Goal: Navigation & Orientation: Find specific page/section

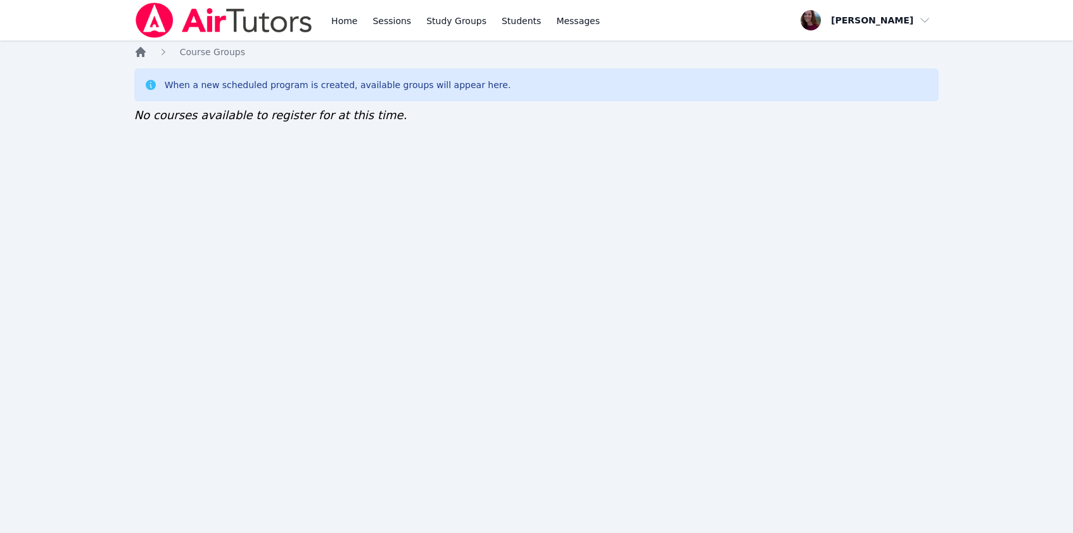
click at [139, 51] on icon "Breadcrumb" at bounding box center [141, 52] width 10 height 10
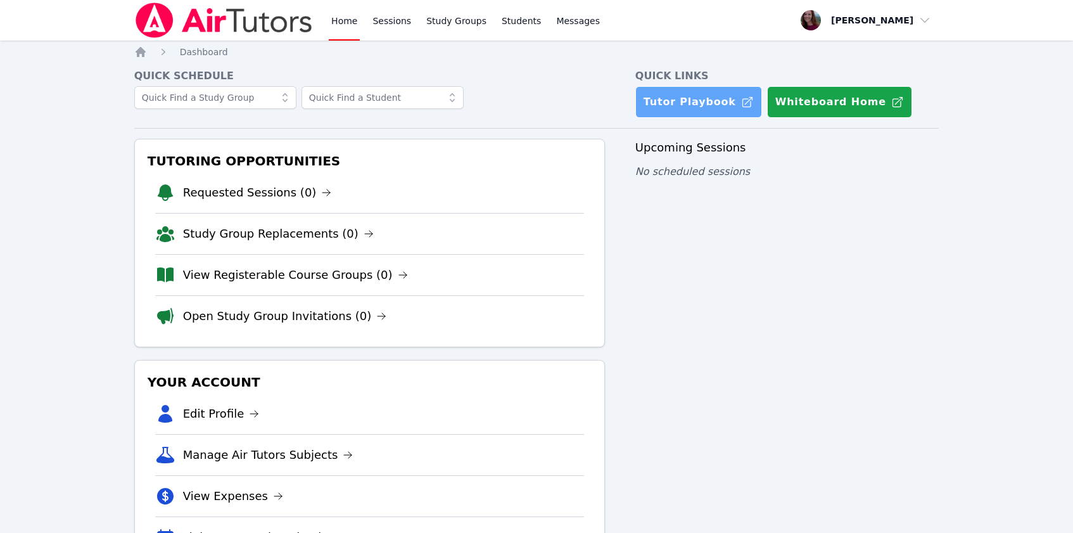
click at [688, 99] on link "Tutor Playbook" at bounding box center [698, 102] width 127 height 32
click at [220, 270] on link "View Registerable Course Groups (0)" at bounding box center [295, 275] width 225 height 18
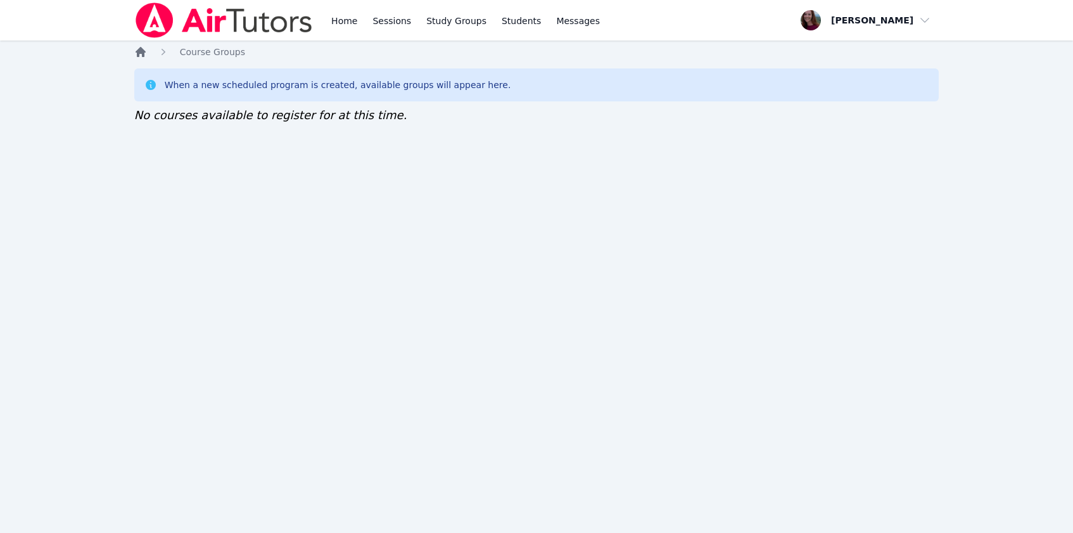
click at [139, 58] on icon "Breadcrumb" at bounding box center [140, 52] width 13 height 13
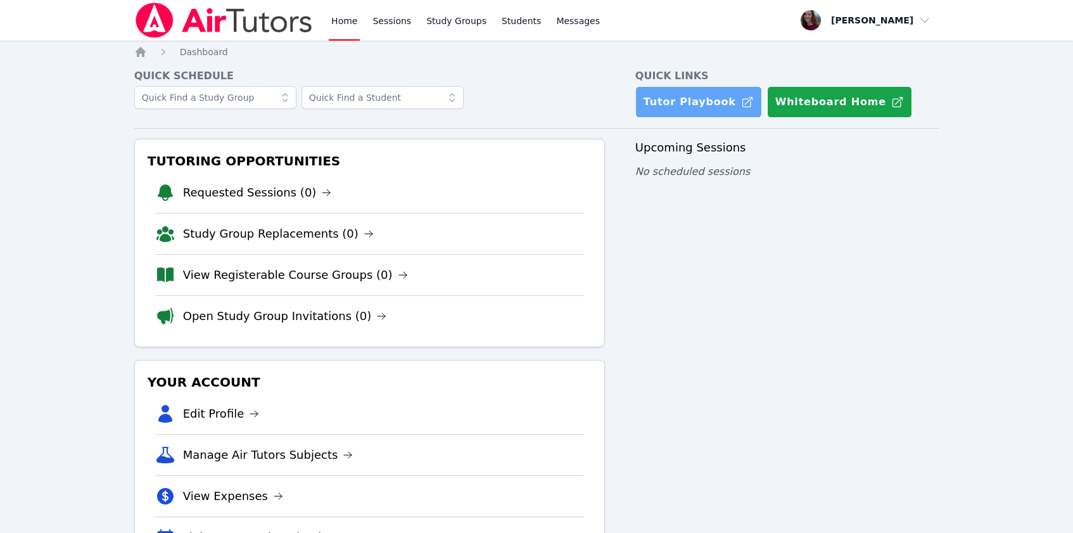
click at [690, 93] on link "Tutor Playbook" at bounding box center [698, 102] width 127 height 32
click at [251, 280] on link "View Registerable Course Groups (0)" at bounding box center [295, 275] width 225 height 18
